Goal: Task Accomplishment & Management: Manage account settings

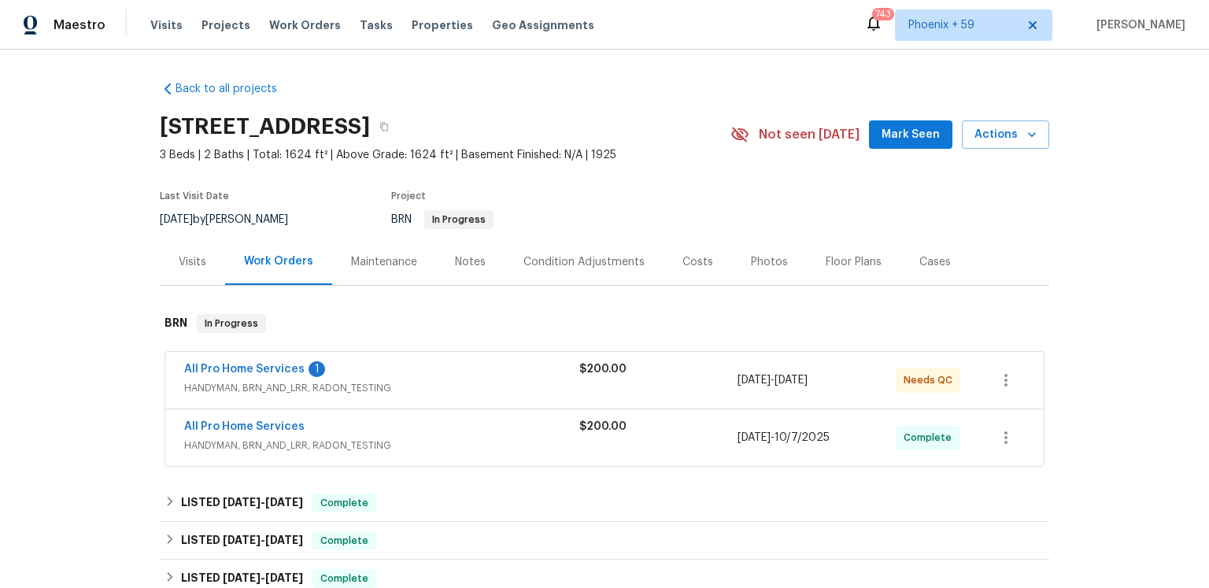
scroll to position [79, 0]
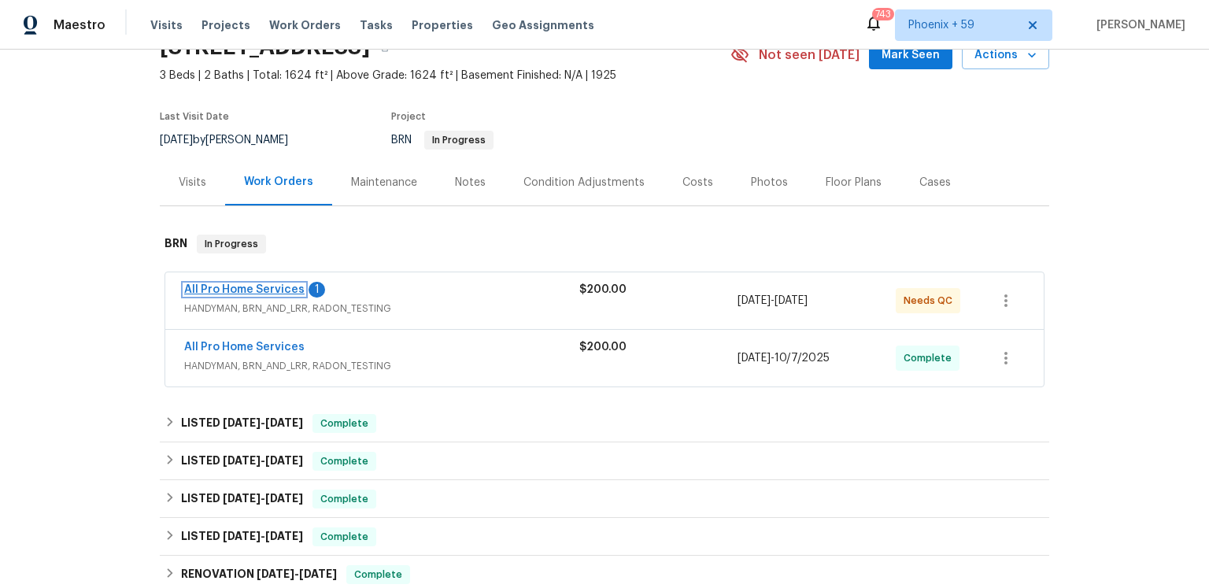
click at [280, 295] on link "All Pro Home Services" at bounding box center [244, 289] width 120 height 11
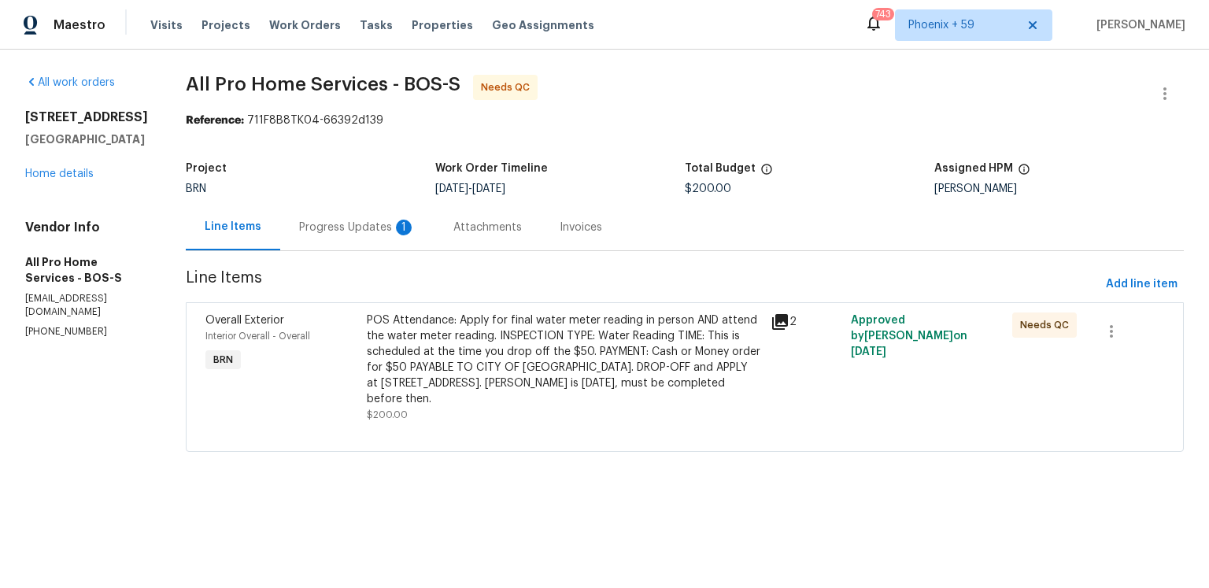
click at [788, 330] on icon at bounding box center [780, 322] width 16 height 16
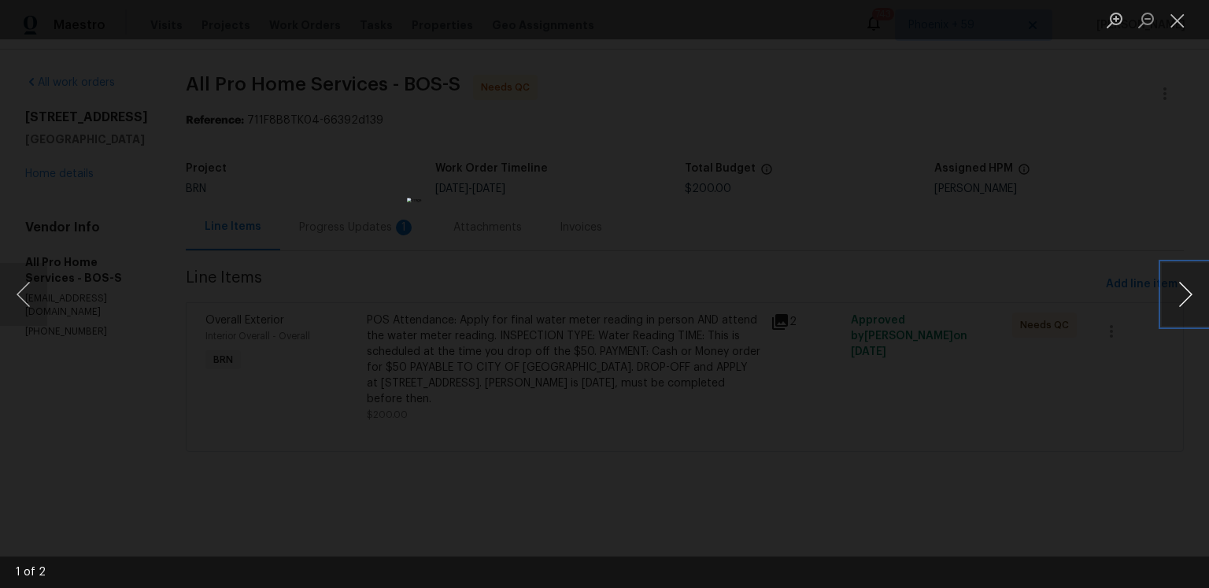
click at [1177, 298] on button "Next image" at bounding box center [1185, 294] width 47 height 63
click at [1174, 301] on button "Next image" at bounding box center [1185, 294] width 47 height 63
click at [1177, 27] on button "Close lightbox" at bounding box center [1177, 20] width 31 height 28
click at [1180, 26] on button "Close lightbox" at bounding box center [1177, 20] width 31 height 28
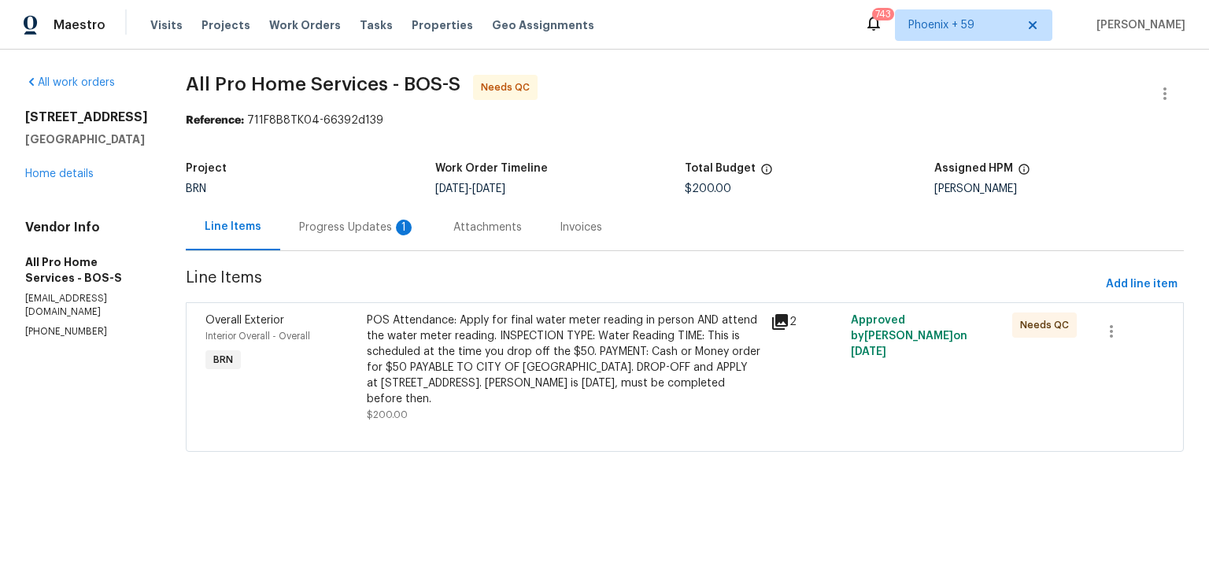
click at [416, 235] on div "Progress Updates 1" at bounding box center [357, 228] width 116 height 16
